Goal: Task Accomplishment & Management: Complete application form

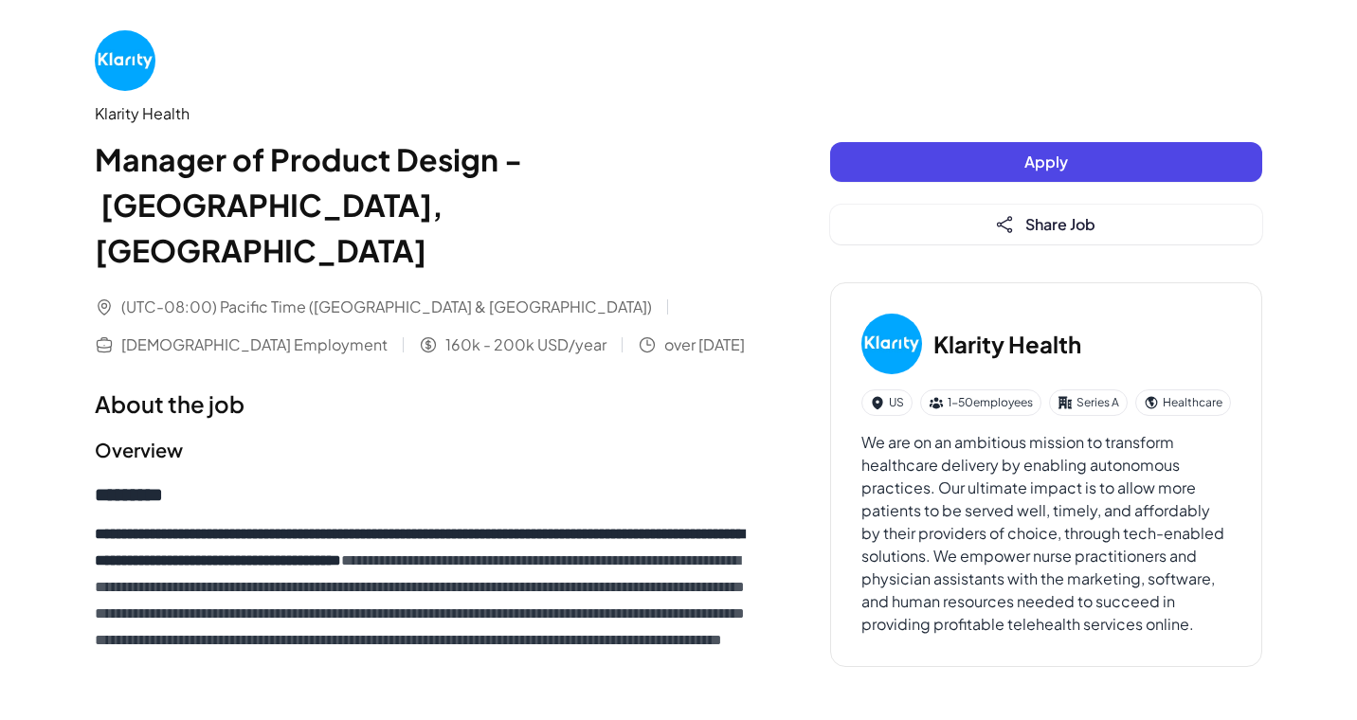
click at [988, 160] on button "Apply" at bounding box center [1046, 162] width 432 height 40
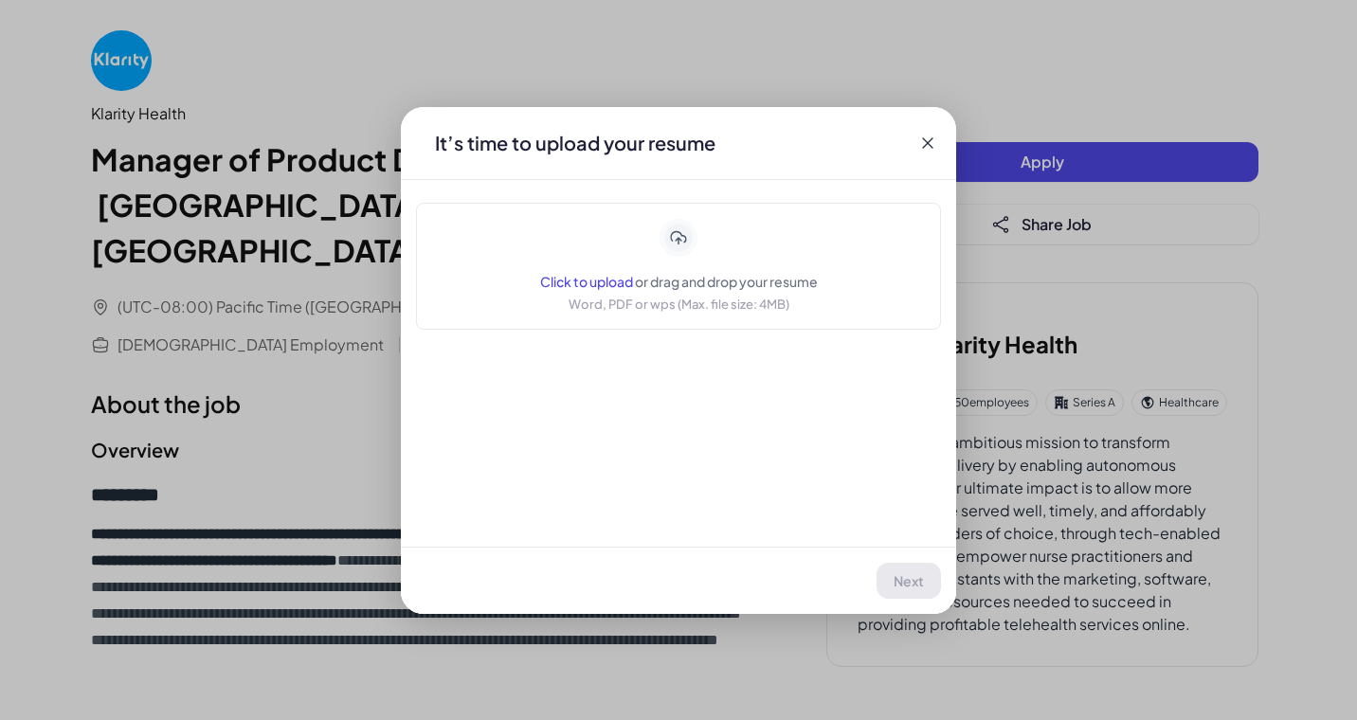
click at [666, 259] on div "Click to upload or drag and drop your resume Word, PDF or wps (Max. file size: …" at bounding box center [679, 266] width 278 height 95
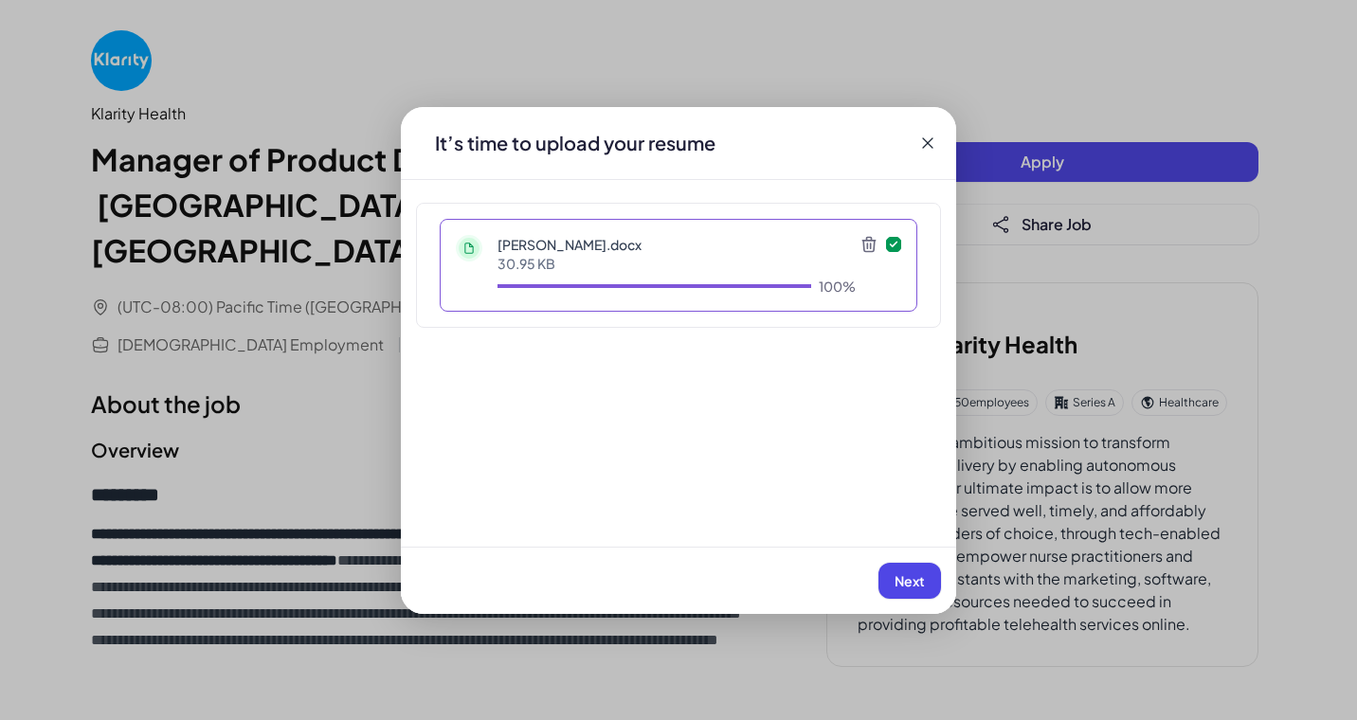
click at [919, 566] on button "Next" at bounding box center [909, 581] width 63 height 36
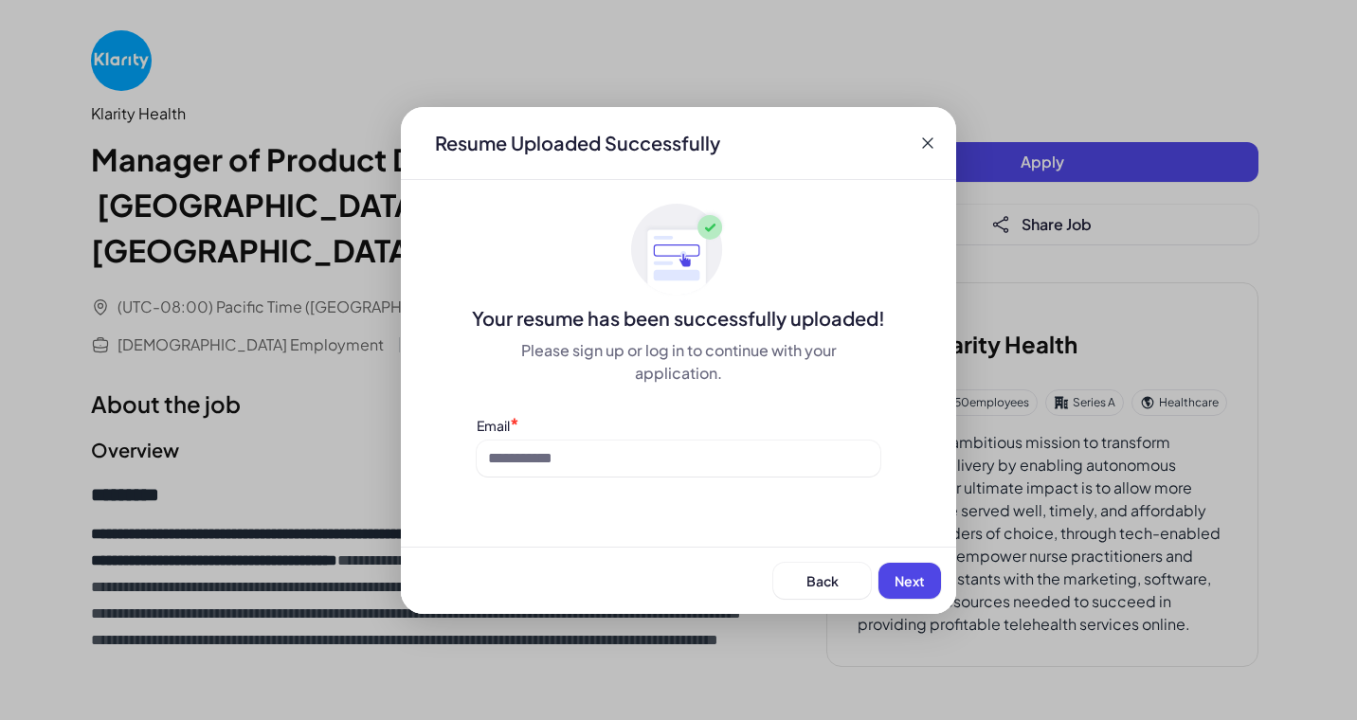
click at [919, 566] on button "Next" at bounding box center [909, 581] width 63 height 36
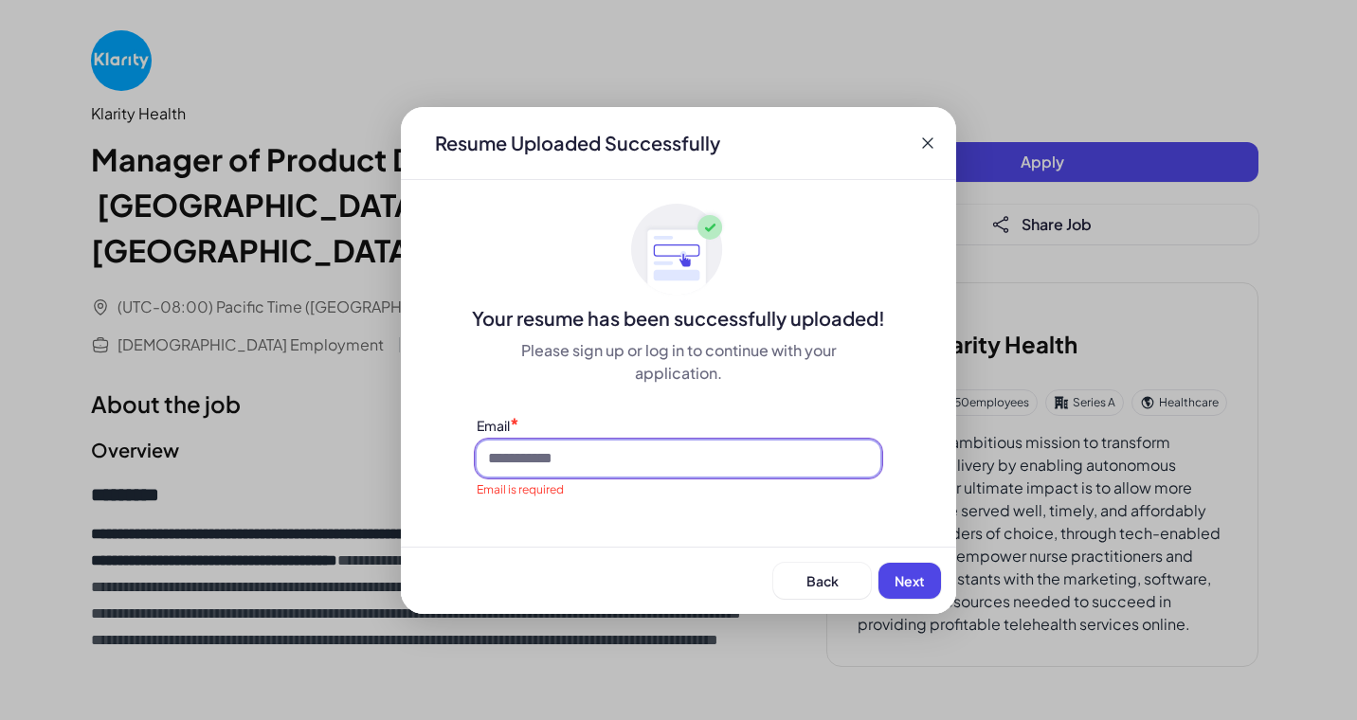
click at [783, 460] on input at bounding box center [679, 459] width 404 height 36
type input "**********"
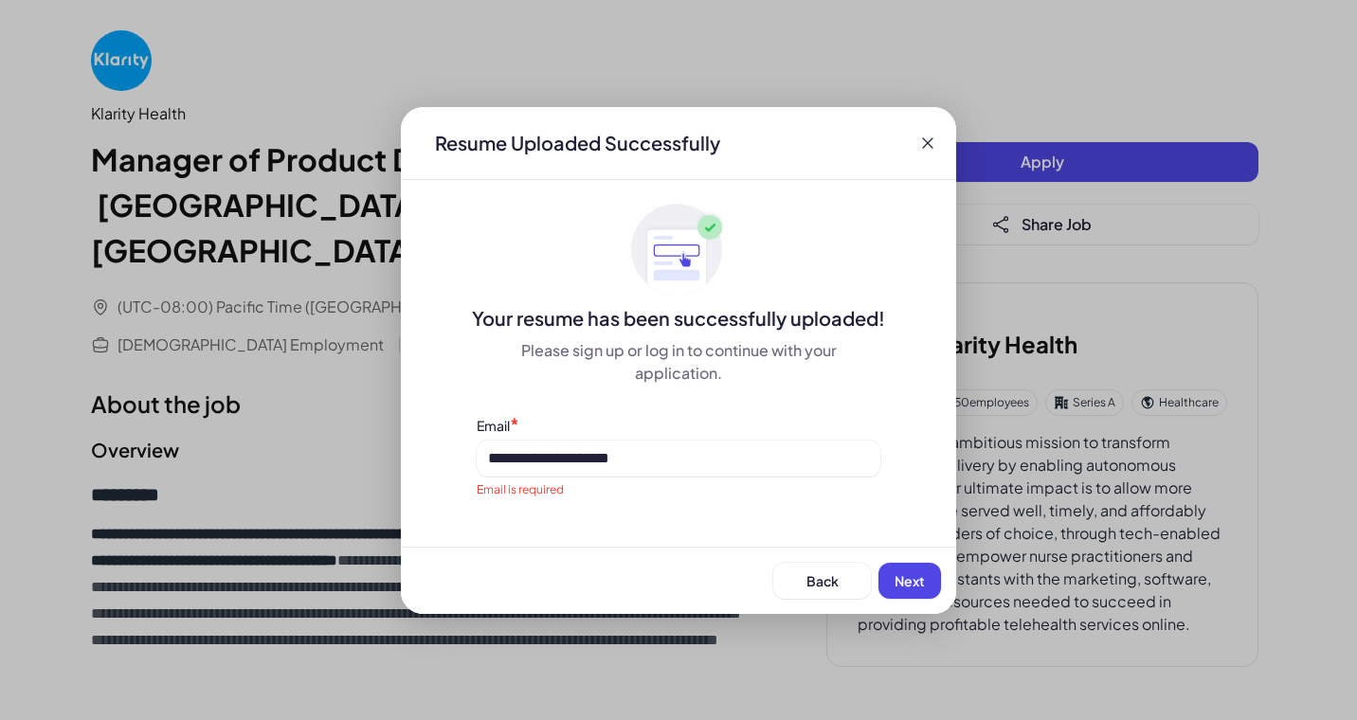
click at [919, 578] on span "Next" at bounding box center [909, 580] width 30 height 17
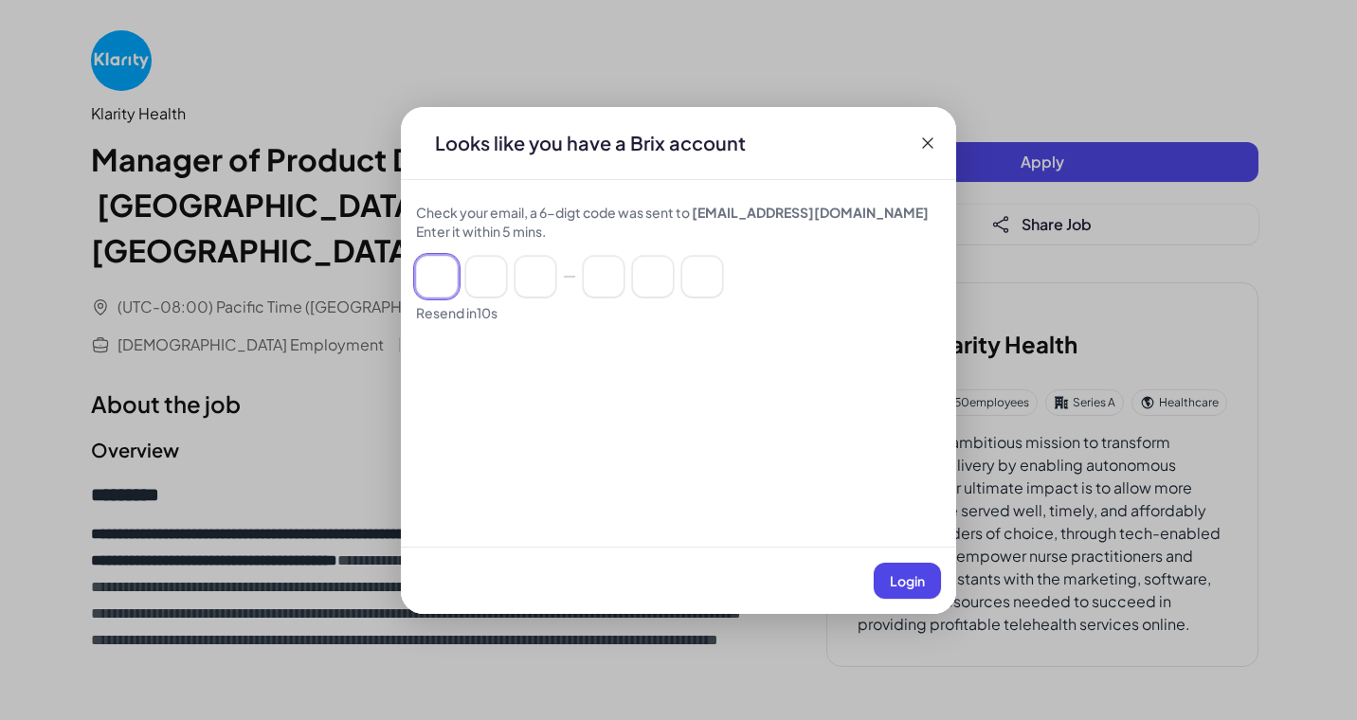
click at [446, 274] on input at bounding box center [437, 277] width 42 height 42
paste input "******"
type input "*"
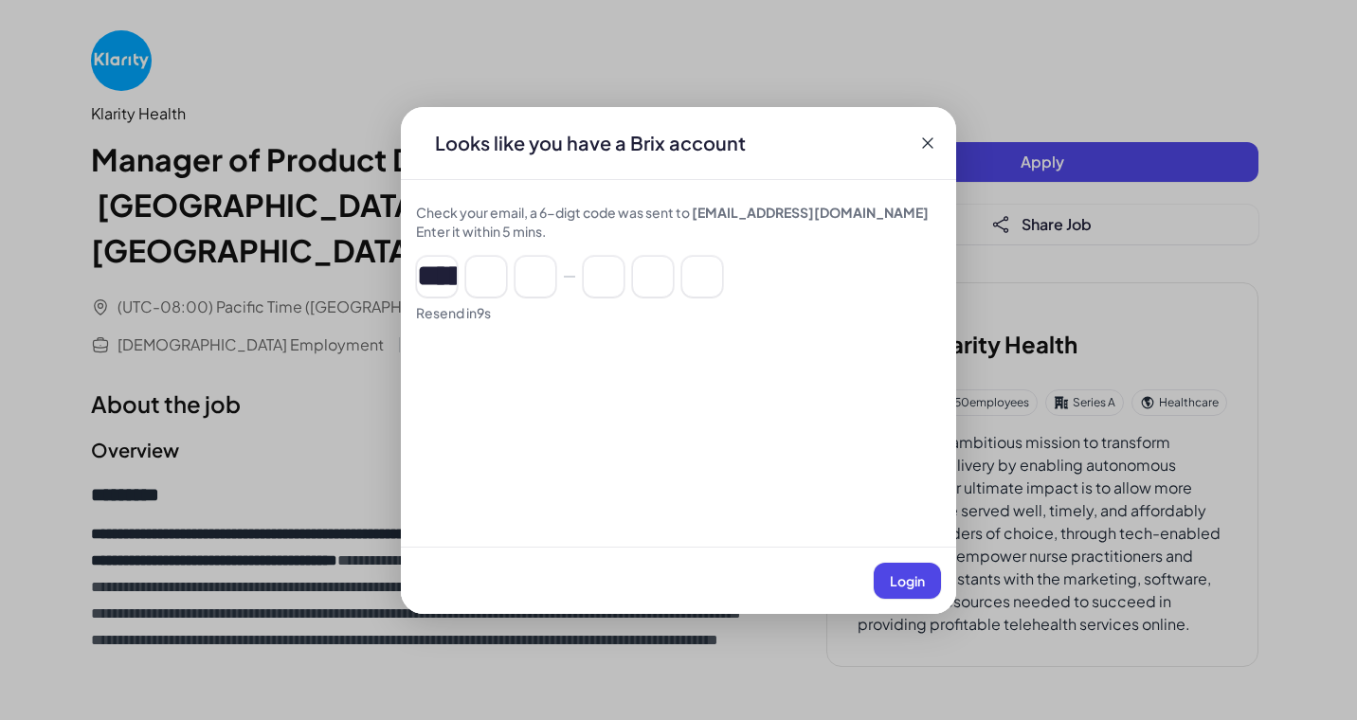
type input "*"
click at [903, 575] on span "Login" at bounding box center [907, 580] width 35 height 17
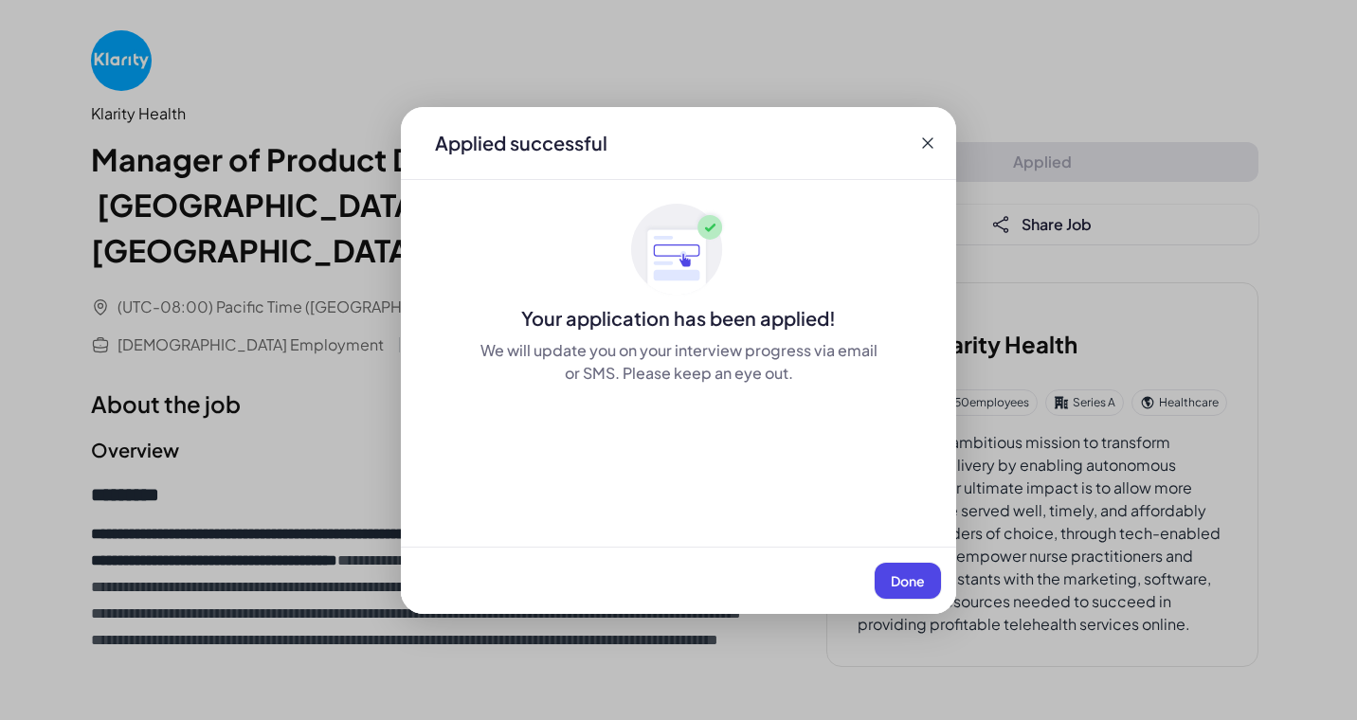
click at [897, 576] on span "Done" at bounding box center [907, 580] width 34 height 17
